Goal: Task Accomplishment & Management: Use online tool/utility

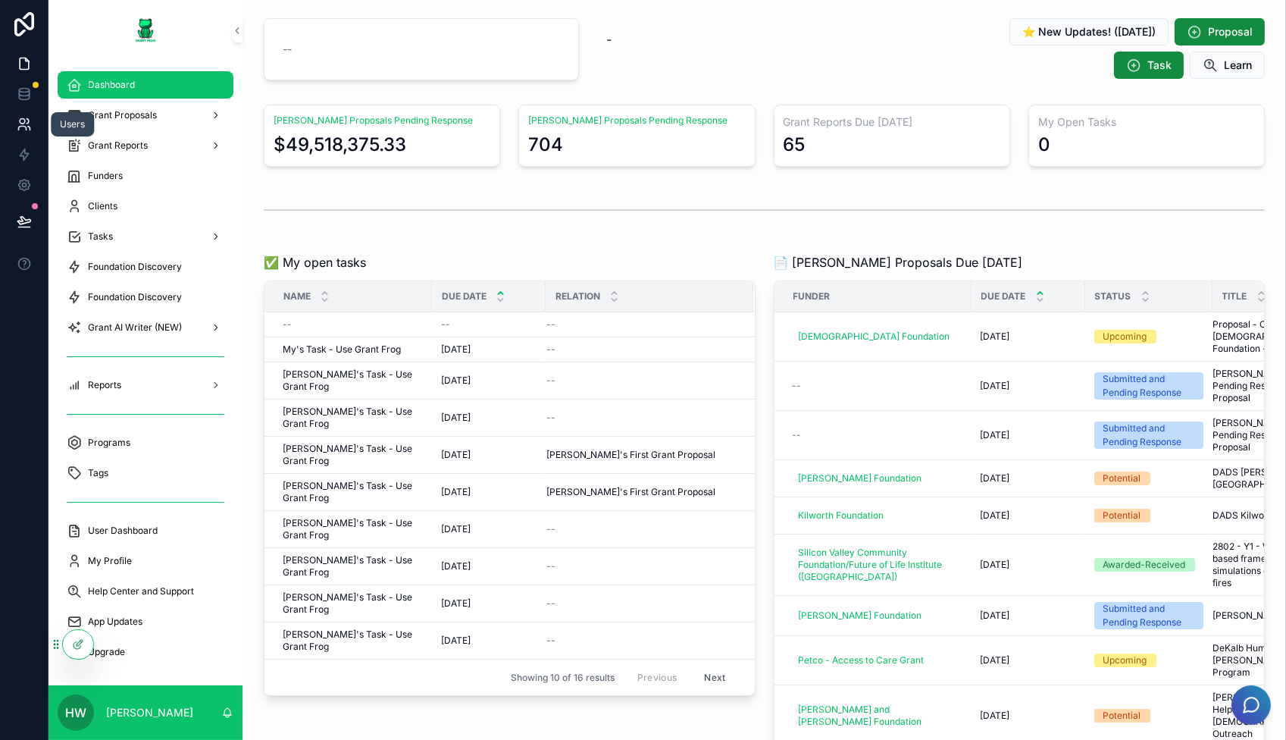
click at [23, 124] on icon at bounding box center [24, 124] width 15 height 15
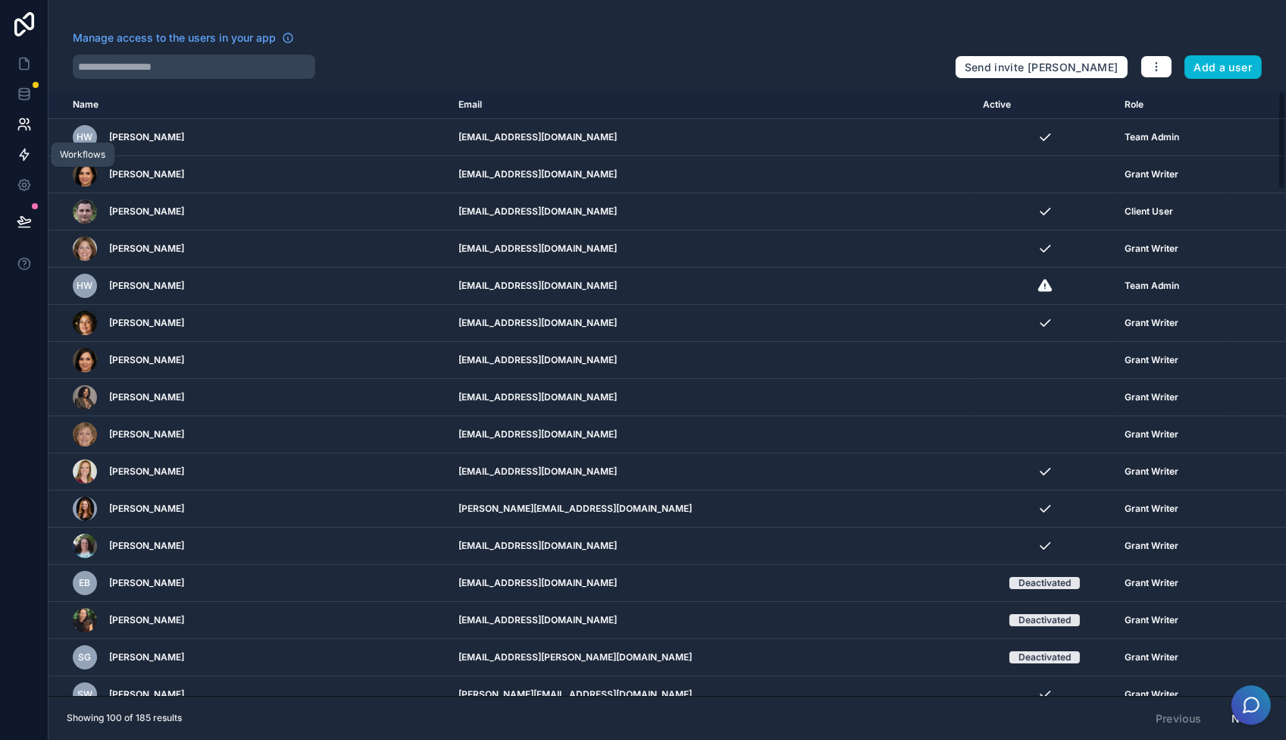
click at [25, 159] on icon at bounding box center [24, 154] width 15 height 15
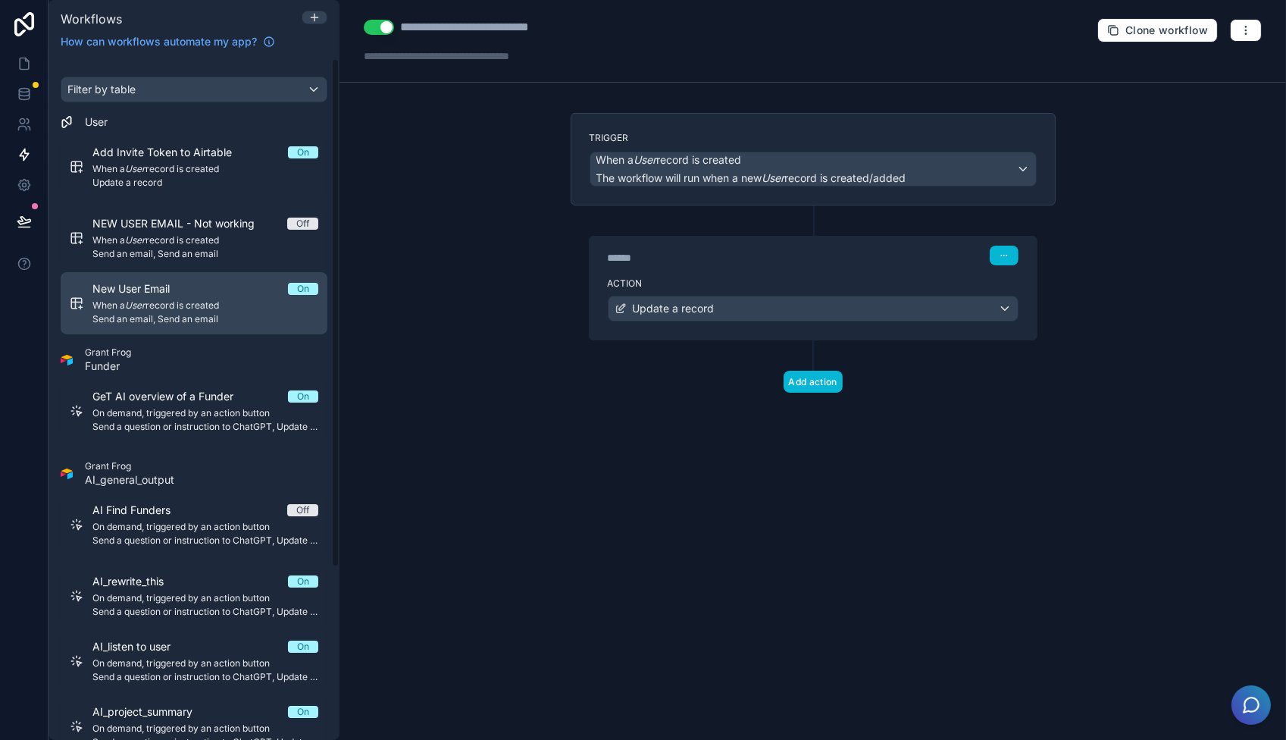
click at [158, 313] on span "Send an email, Send an email" at bounding box center [205, 319] width 226 height 12
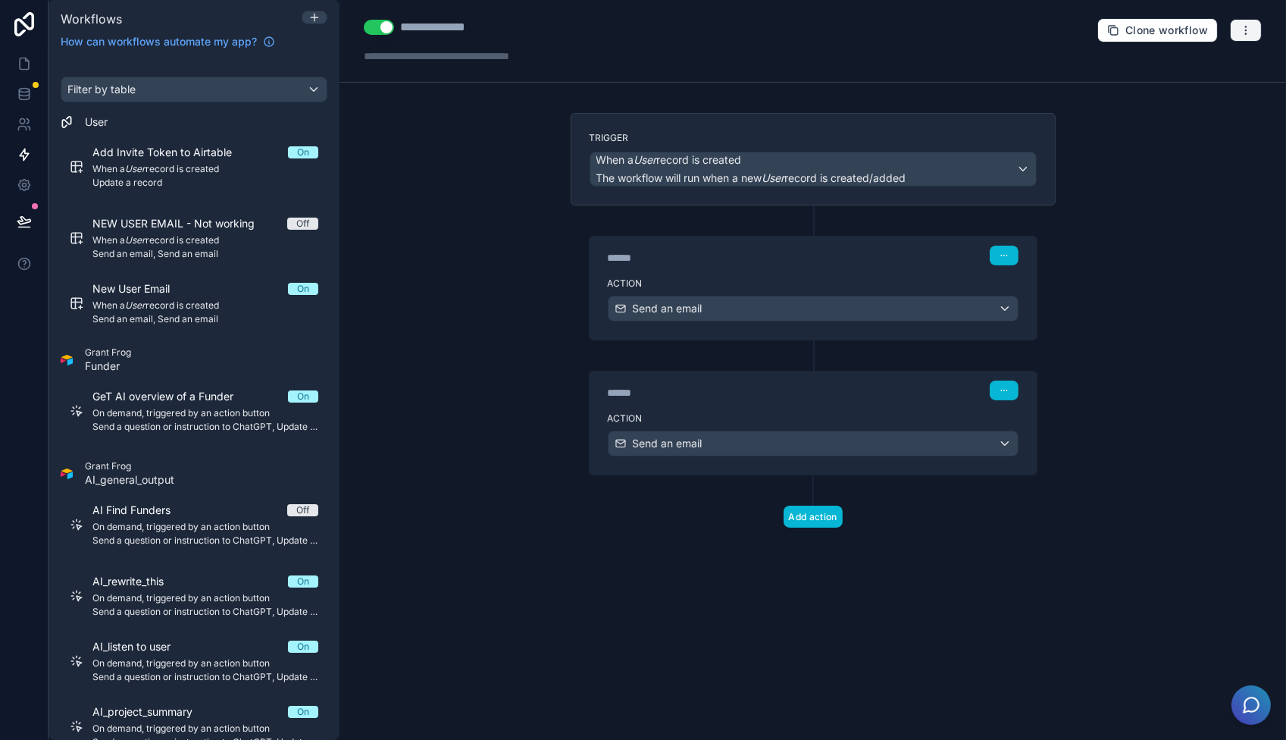
click at [1239, 30] on button "button" at bounding box center [1246, 30] width 32 height 23
click at [1223, 88] on span "Run history" at bounding box center [1206, 89] width 73 height 12
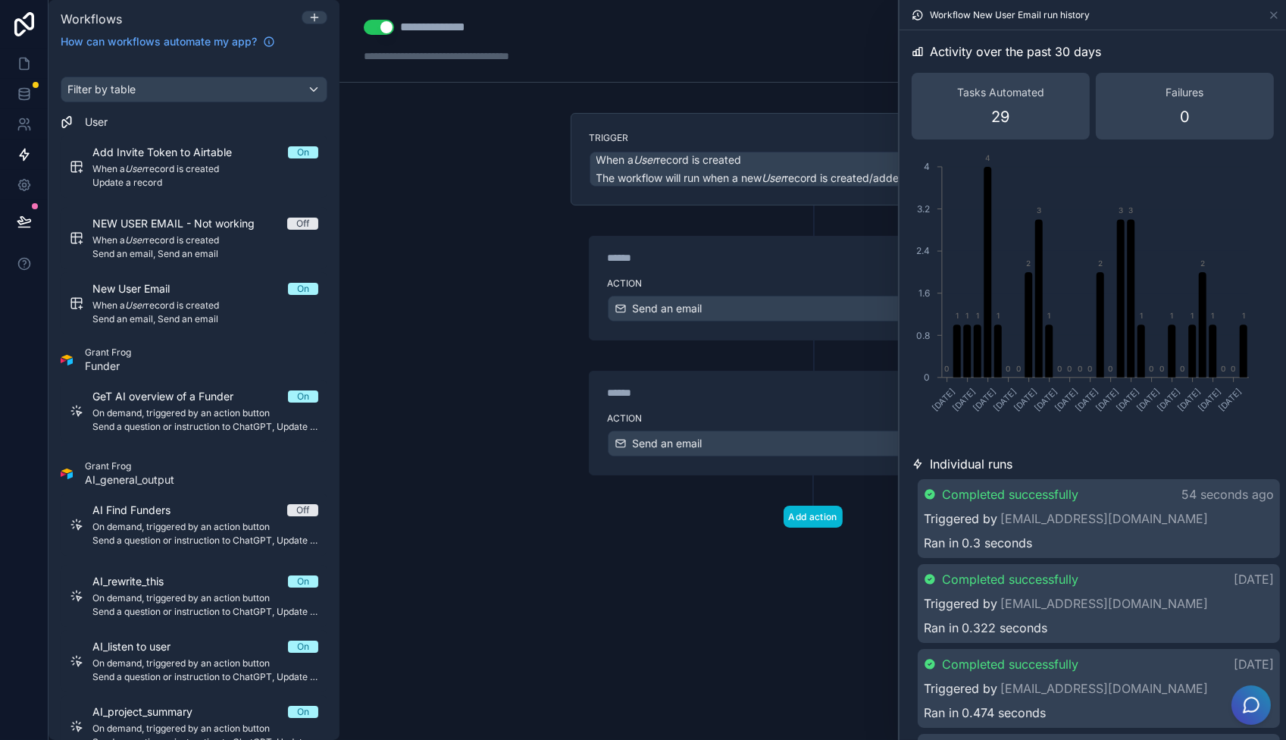
click at [475, 622] on div "**********" at bounding box center [813, 370] width 947 height 740
click at [15, 125] on link at bounding box center [24, 124] width 48 height 30
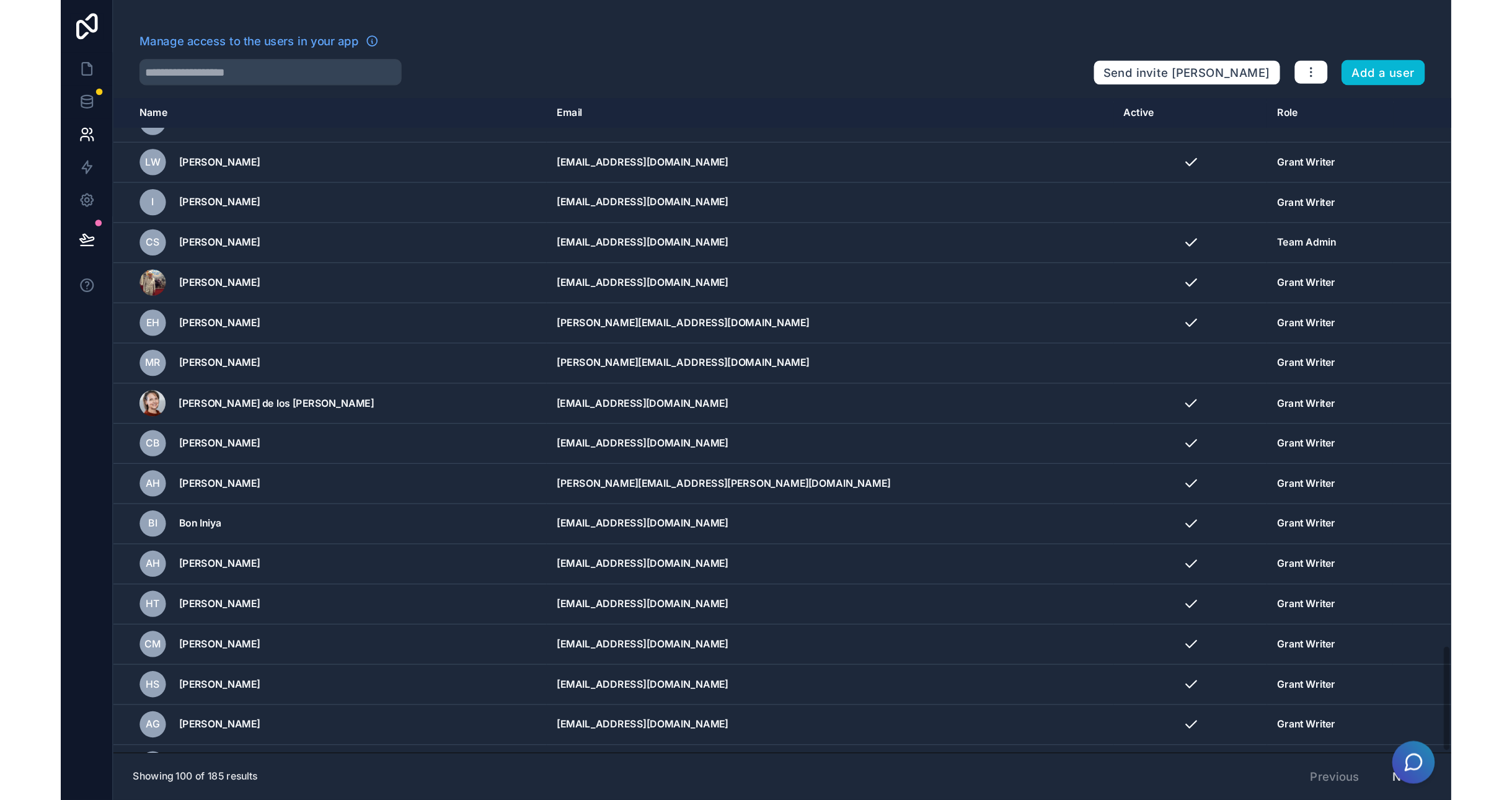
scroll to position [2347, 0]
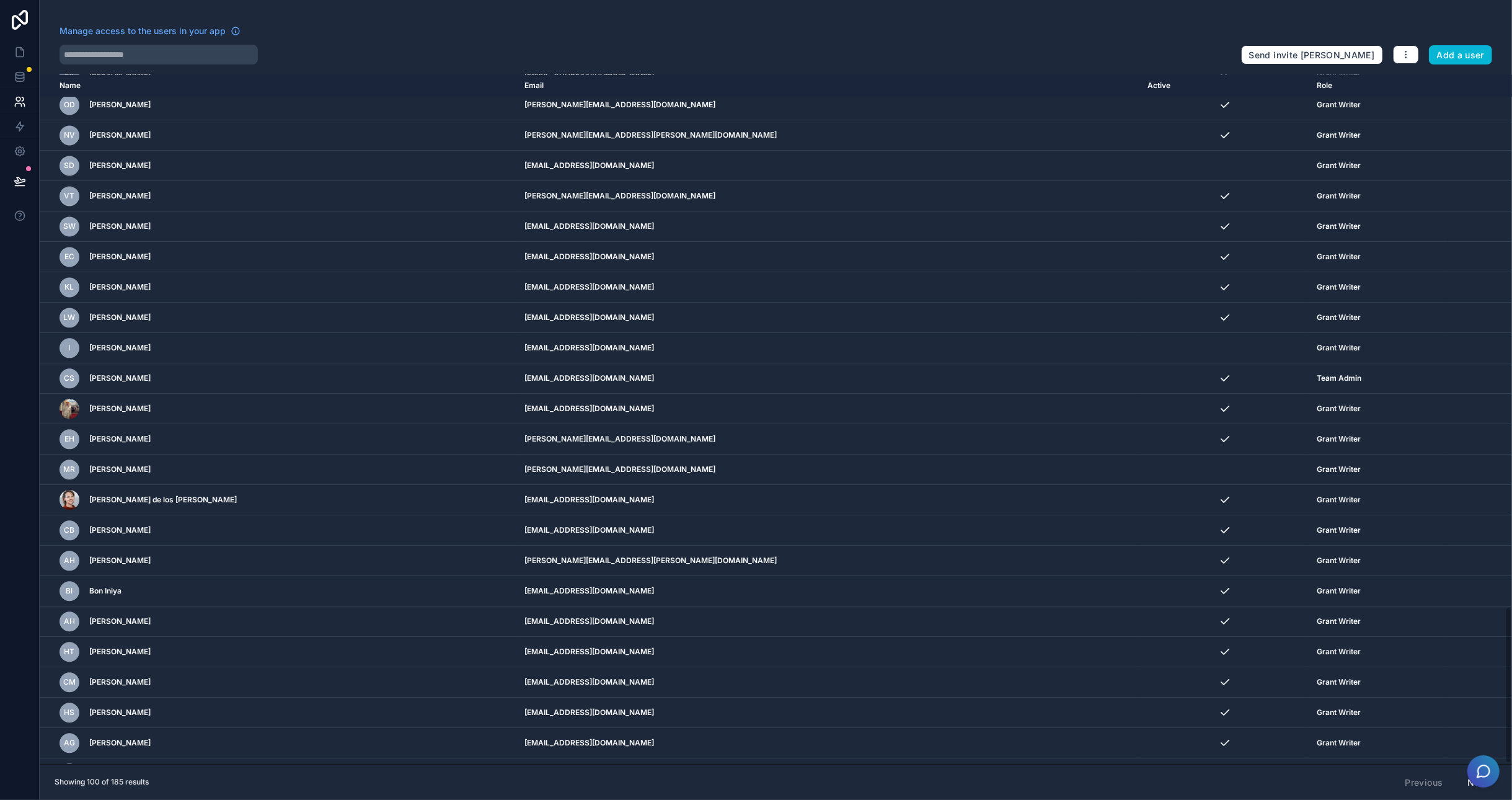
click at [1052, 604] on button "Next" at bounding box center [1478, 783] width 38 height 21
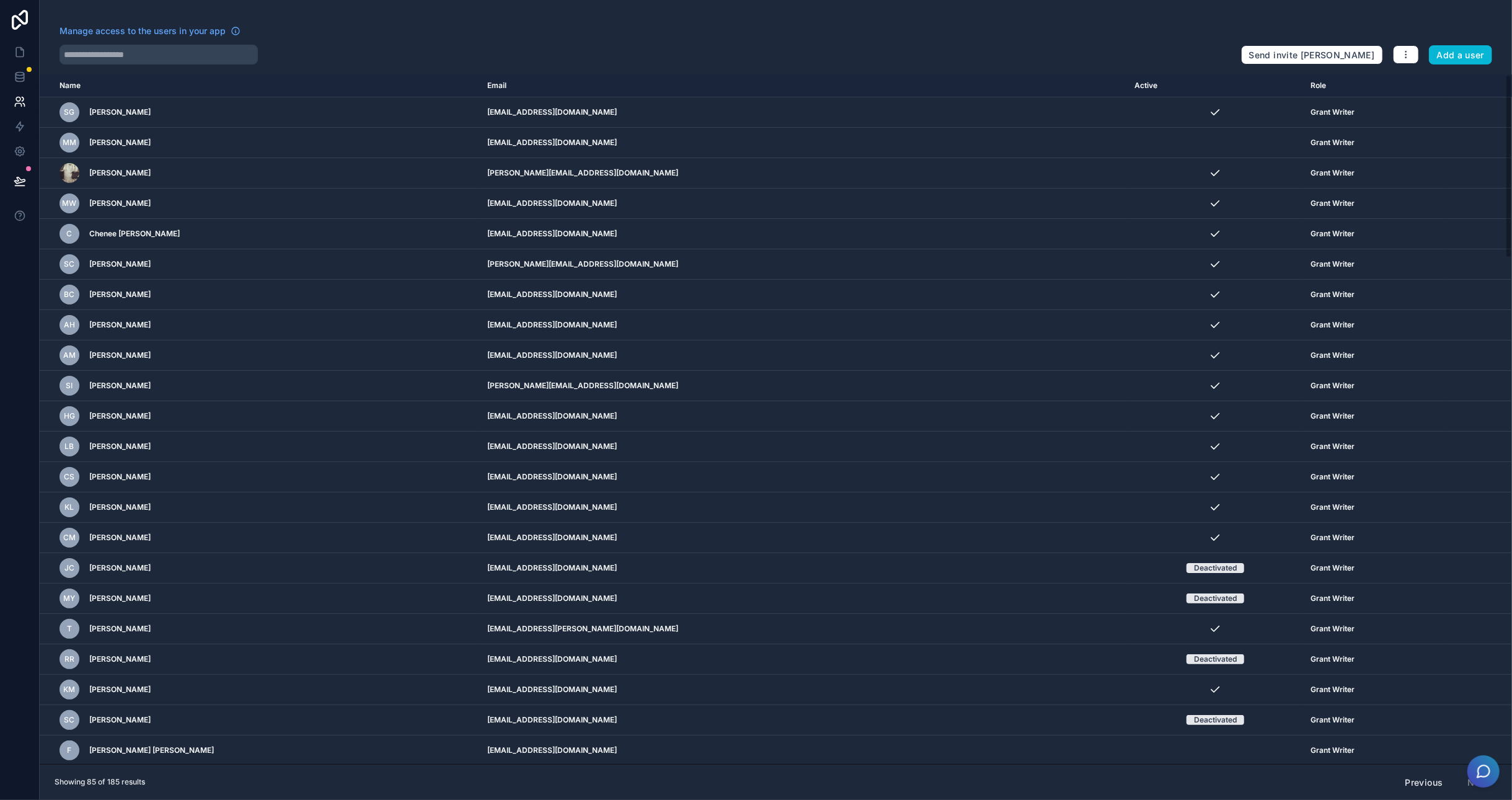
click at [1052, 604] on div "Previous Next" at bounding box center [1447, 783] width 101 height 21
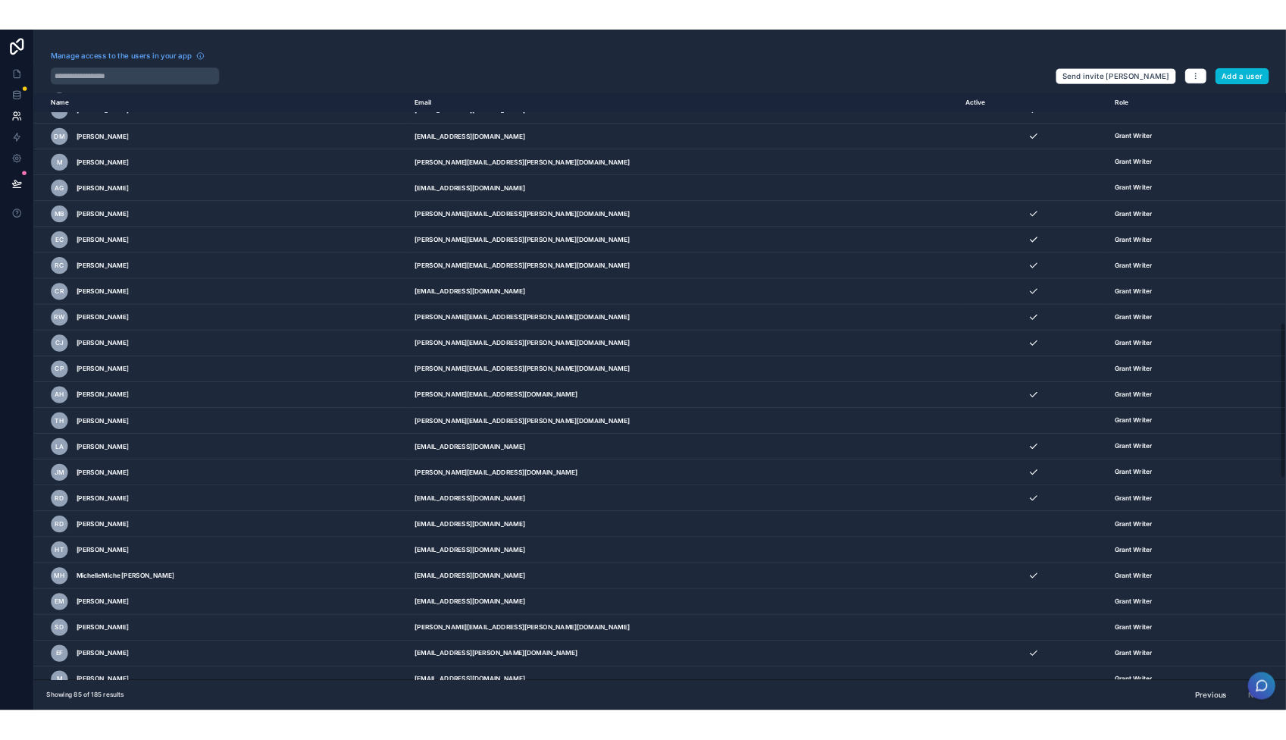
scroll to position [2317, 0]
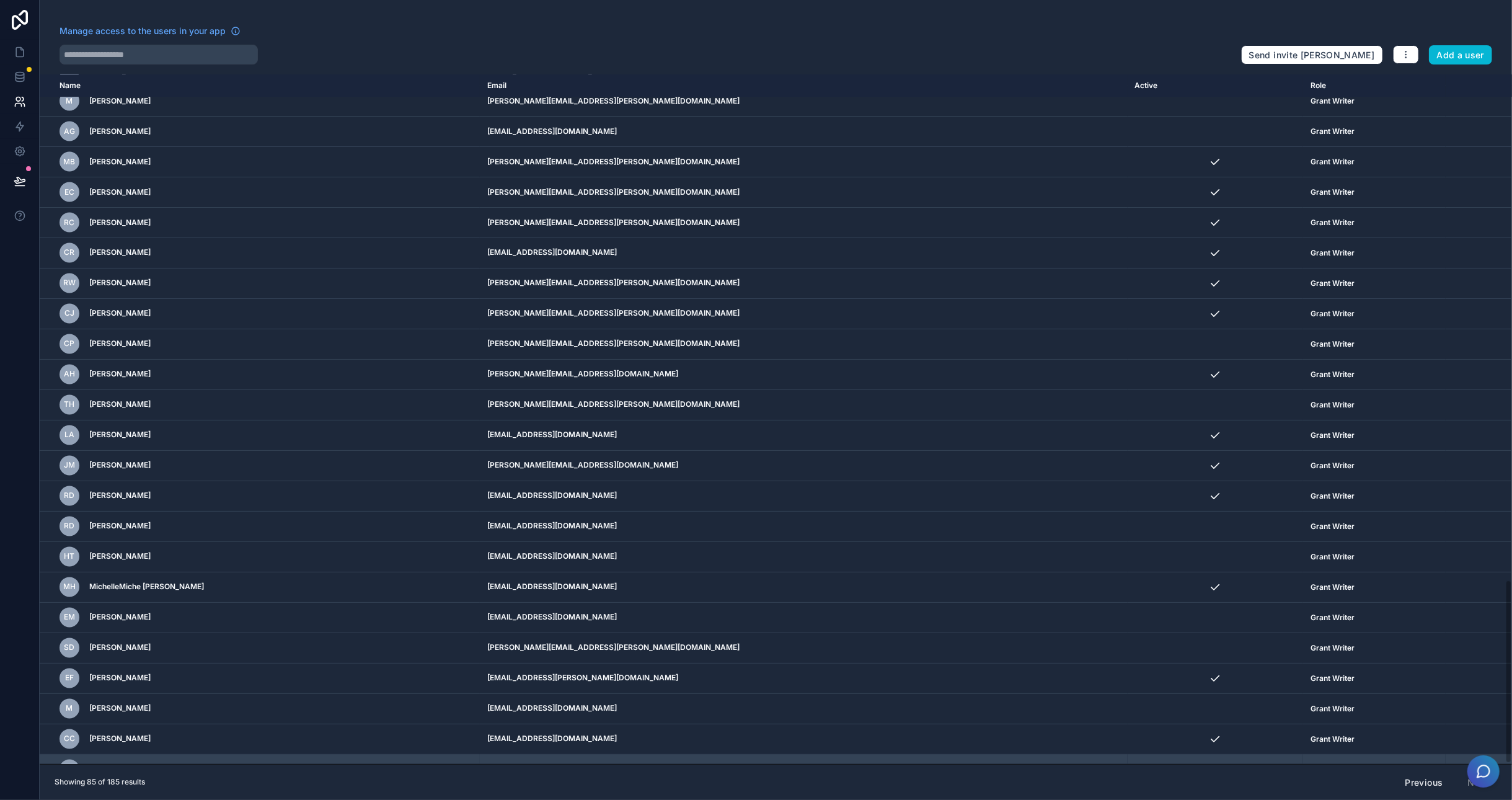
click at [817, 604] on td "[EMAIL_ADDRESS][DOMAIN_NAME]" at bounding box center [804, 770] width 648 height 30
